Goal: Information Seeking & Learning: Learn about a topic

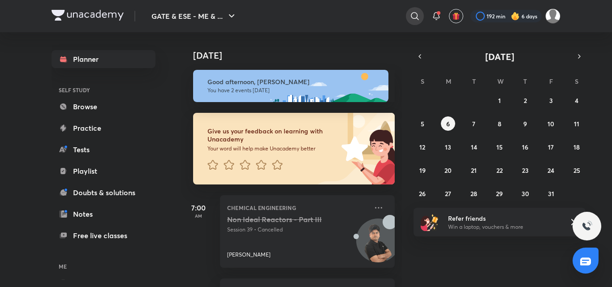
click at [415, 17] on icon at bounding box center [415, 16] width 11 height 11
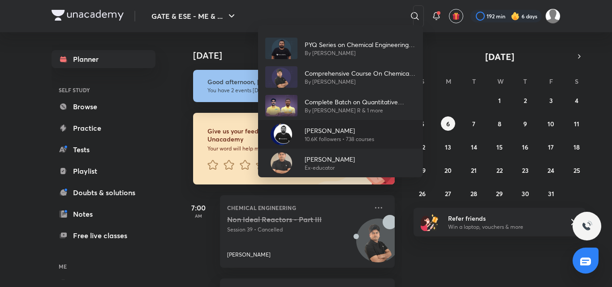
click at [335, 133] on p "[PERSON_NAME]" at bounding box center [339, 130] width 69 height 9
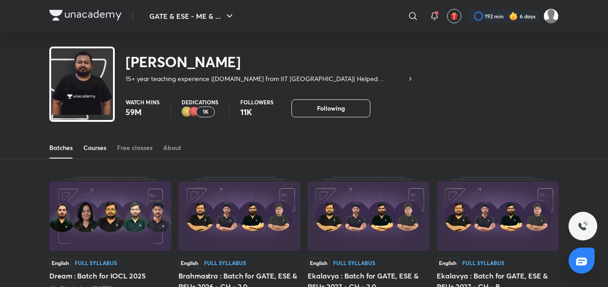
click at [105, 148] on div "Courses" at bounding box center [94, 147] width 23 height 9
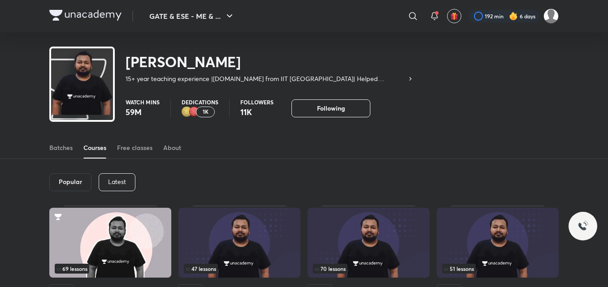
click at [117, 182] on p "Latest" at bounding box center [117, 181] width 18 height 7
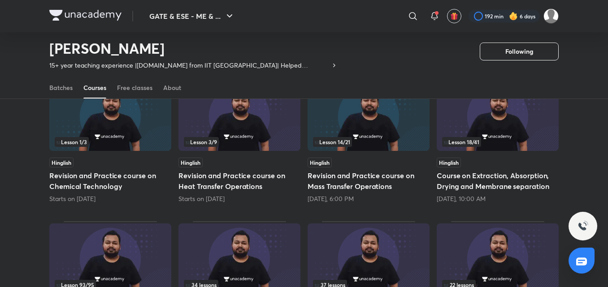
scroll to position [104, 0]
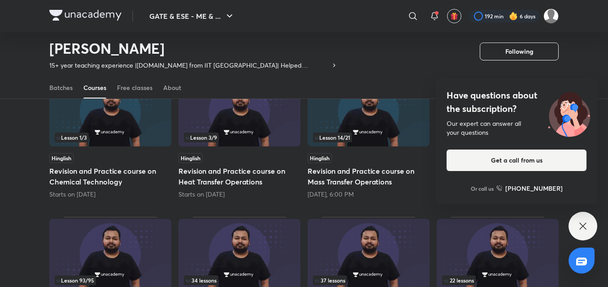
click at [577, 225] on div "Have questions about the subscription? Our expert can answer all your questions…" at bounding box center [582, 226] width 29 height 29
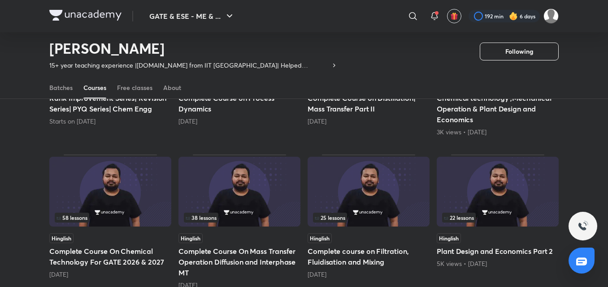
scroll to position [365, 0]
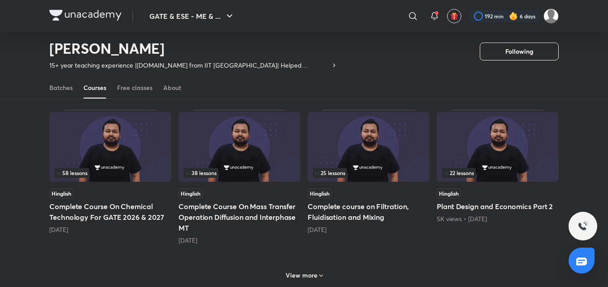
click at [302, 277] on h6 "View more" at bounding box center [301, 275] width 32 height 9
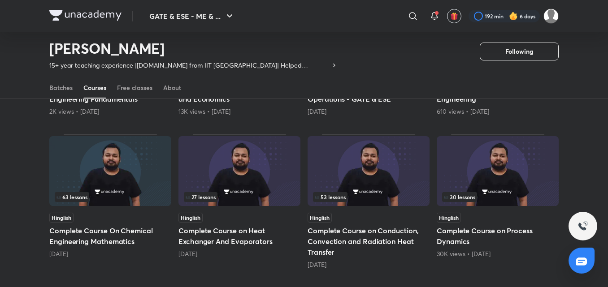
scroll to position [642, 0]
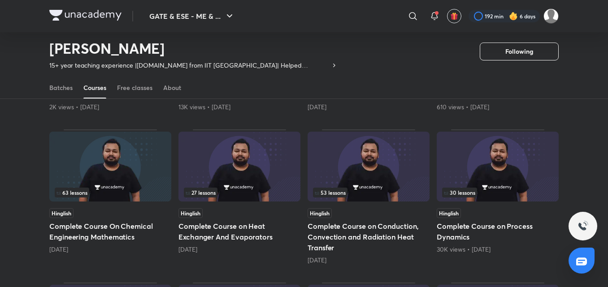
click at [109, 165] on img at bounding box center [110, 167] width 122 height 70
click at [117, 149] on img at bounding box center [110, 167] width 122 height 70
click at [95, 231] on h5 "Complete Course On Chemical Engineering Mathematics" at bounding box center [110, 232] width 122 height 22
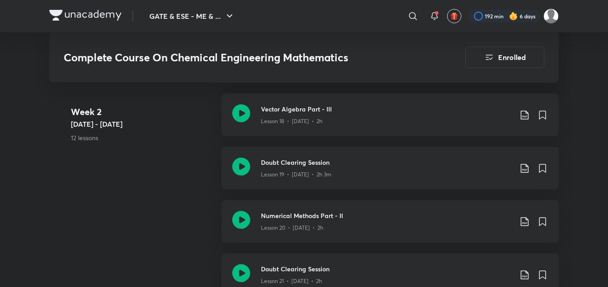
scroll to position [1385, 0]
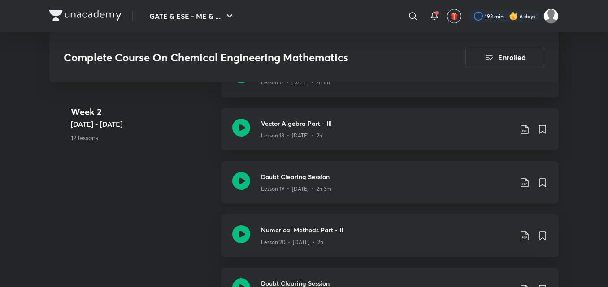
click at [524, 185] on icon at bounding box center [524, 182] width 8 height 9
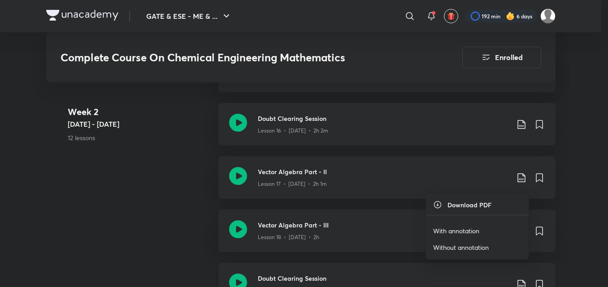
scroll to position [1487, 0]
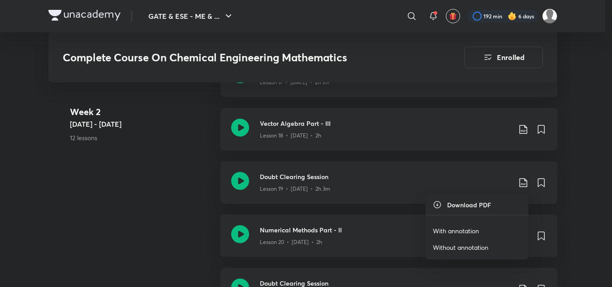
click at [462, 232] on p "With annotation" at bounding box center [456, 230] width 46 height 9
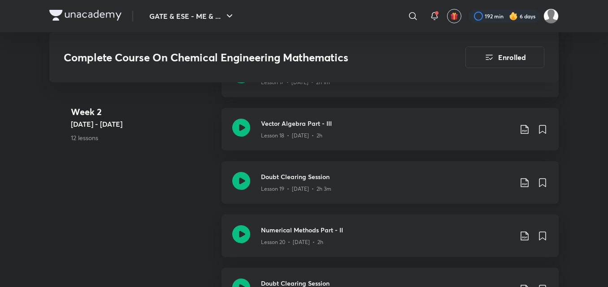
click at [243, 181] on icon at bounding box center [241, 181] width 18 height 18
